Goal: Information Seeking & Learning: Find specific fact

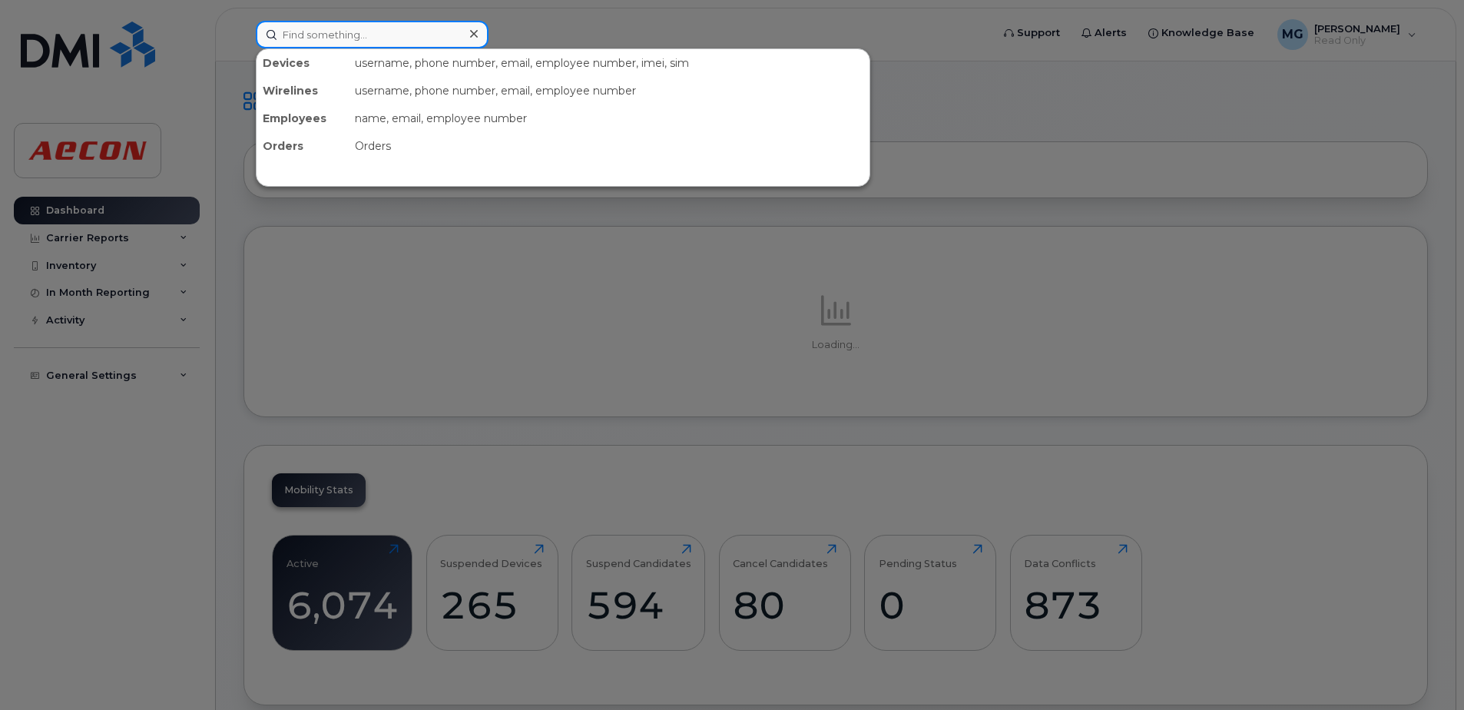
click at [387, 39] on input at bounding box center [372, 35] width 233 height 28
paste input "[PERSON_NAME]"
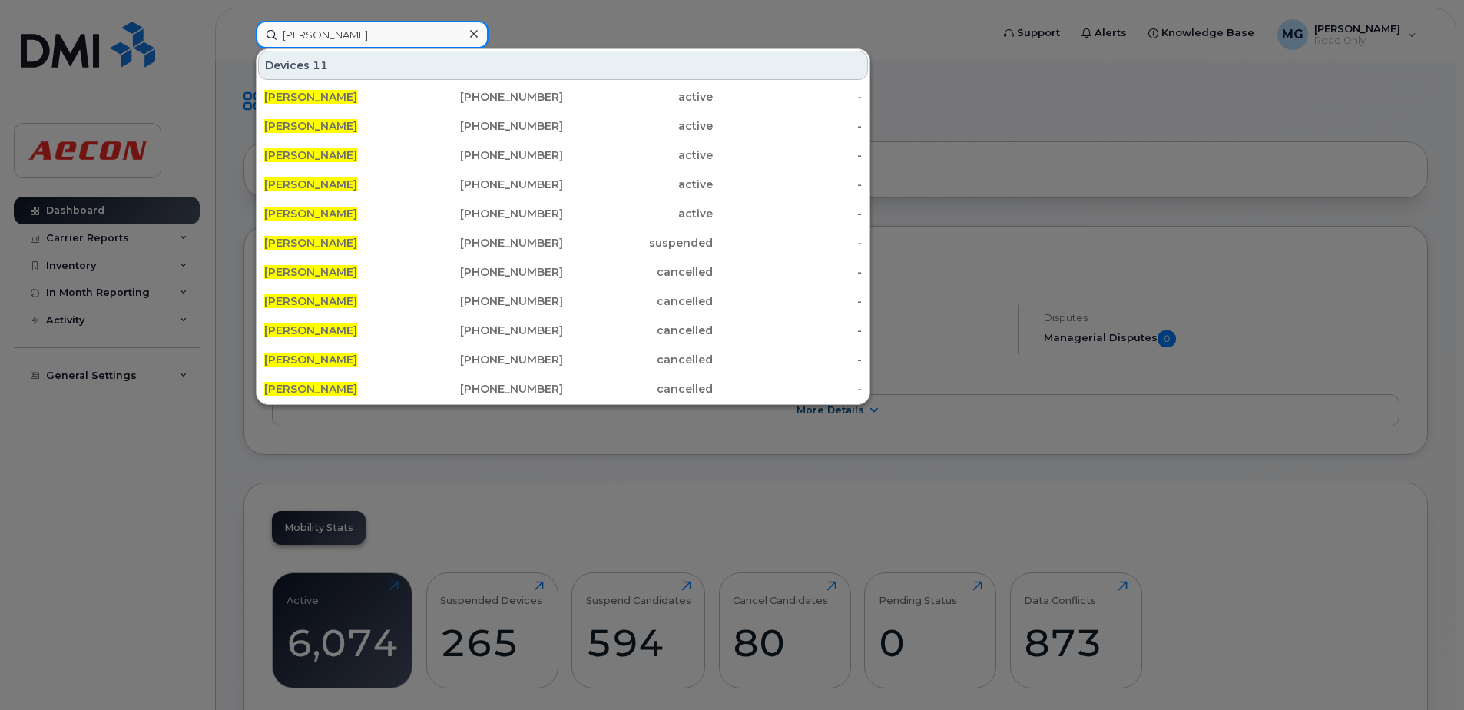
type input "[PERSON_NAME]"
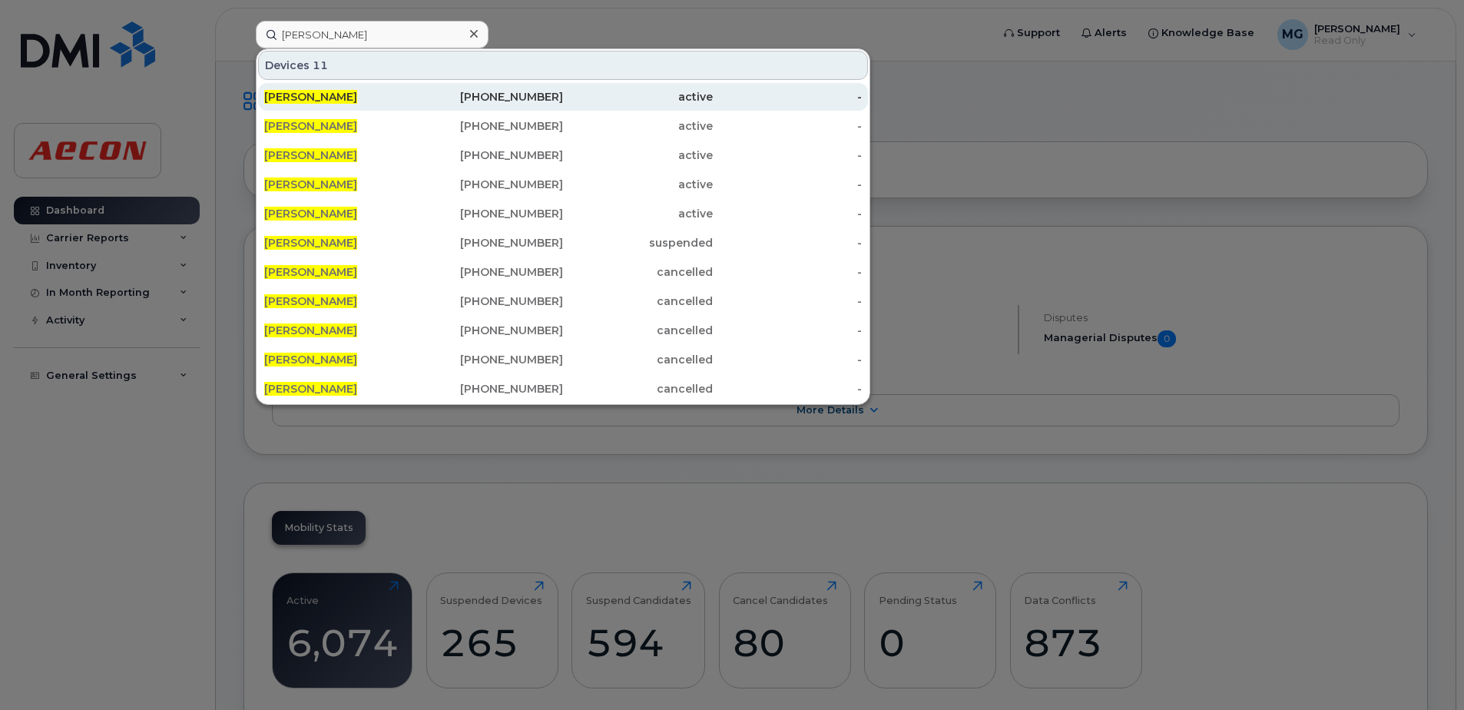
click at [307, 96] on span "[PERSON_NAME]" at bounding box center [310, 97] width 93 height 14
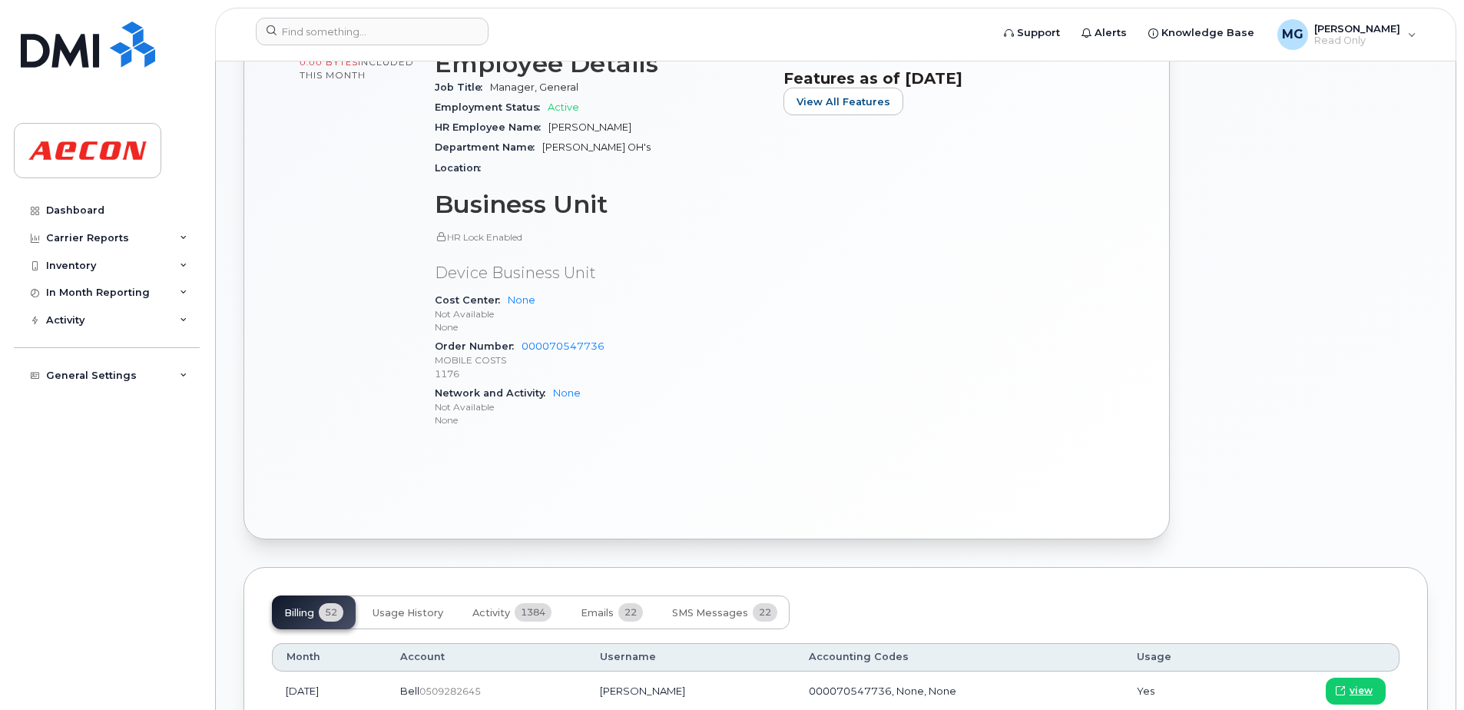
scroll to position [384, 0]
